Goal: Task Accomplishment & Management: Complete application form

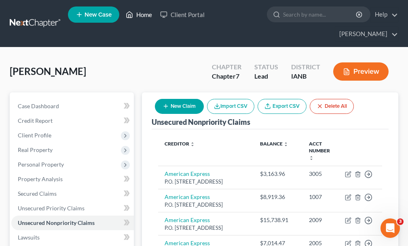
click at [144, 15] on link "Home" at bounding box center [139, 14] width 34 height 15
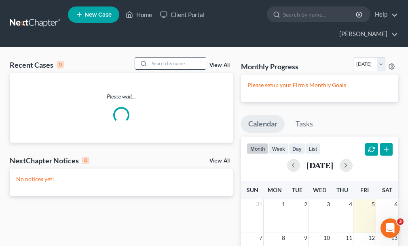
click at [179, 57] on input "search" at bounding box center [177, 63] width 57 height 12
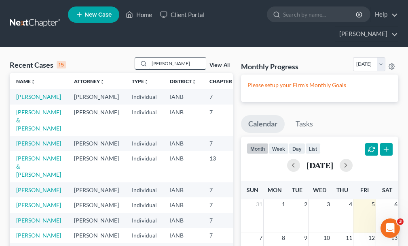
type input "[PERSON_NAME]"
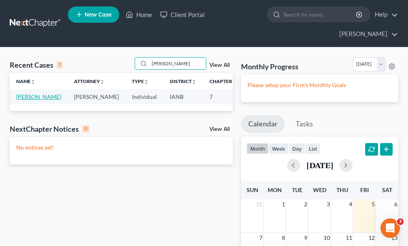
click at [21, 93] on link "[PERSON_NAME]" at bounding box center [38, 96] width 45 height 7
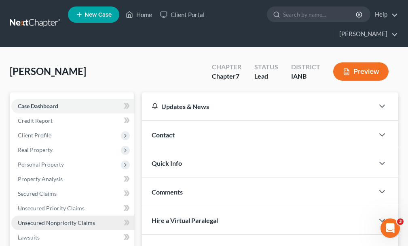
click at [42, 219] on span "Unsecured Nonpriority Claims" at bounding box center [56, 222] width 77 height 7
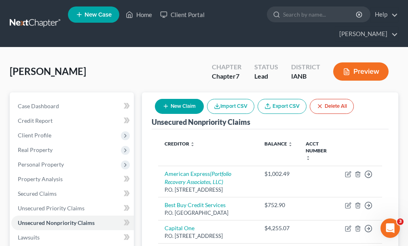
click at [174, 99] on button "New Claim" at bounding box center [179, 106] width 49 height 15
select select "0"
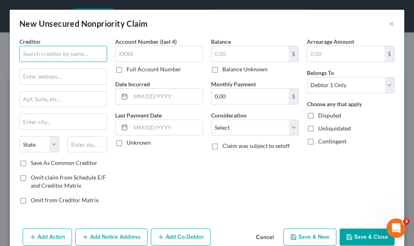
click at [41, 54] on input "text" at bounding box center [63, 54] width 88 height 16
type input "Aspen"
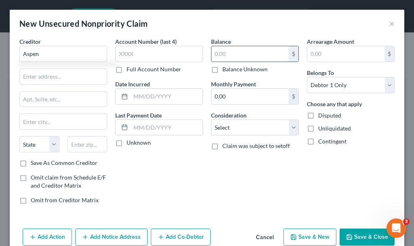
click at [236, 56] on input "text" at bounding box center [250, 53] width 77 height 15
type input "3,674.21"
click at [346, 234] on icon "button" at bounding box center [349, 236] width 6 height 6
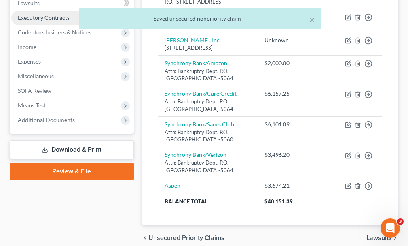
scroll to position [286, 0]
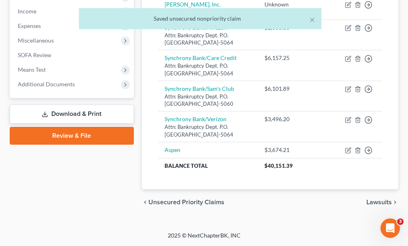
click at [60, 104] on link "Download & Print" at bounding box center [72, 113] width 124 height 19
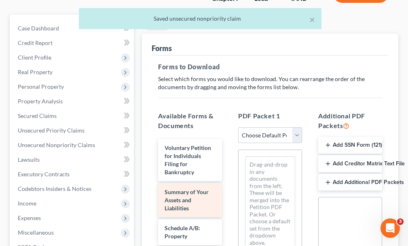
scroll to position [81, 0]
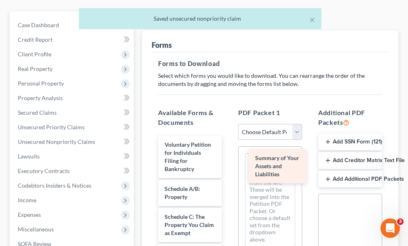
drag, startPoint x: 179, startPoint y: 180, endPoint x: 270, endPoint y: 163, distance: 92.2
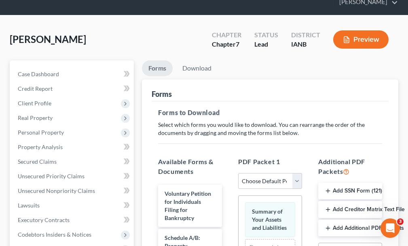
scroll to position [0, 0]
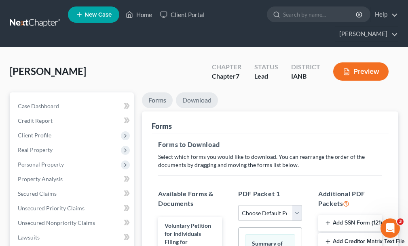
click at [191, 92] on link "Download" at bounding box center [197, 100] width 42 height 16
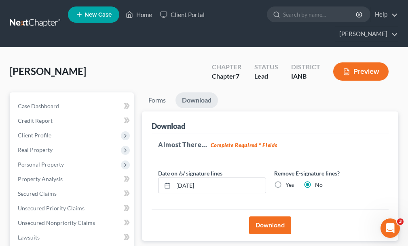
click at [259, 216] on button "Download" at bounding box center [270, 225] width 42 height 18
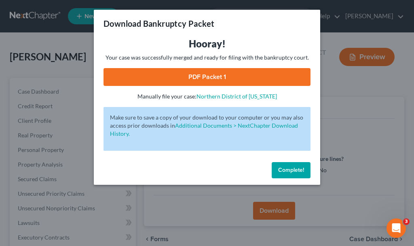
click at [183, 77] on link "PDF Packet 1" at bounding box center [207, 77] width 207 height 18
click at [288, 171] on span "Complete!" at bounding box center [291, 169] width 26 height 7
